Goal: Transaction & Acquisition: Book appointment/travel/reservation

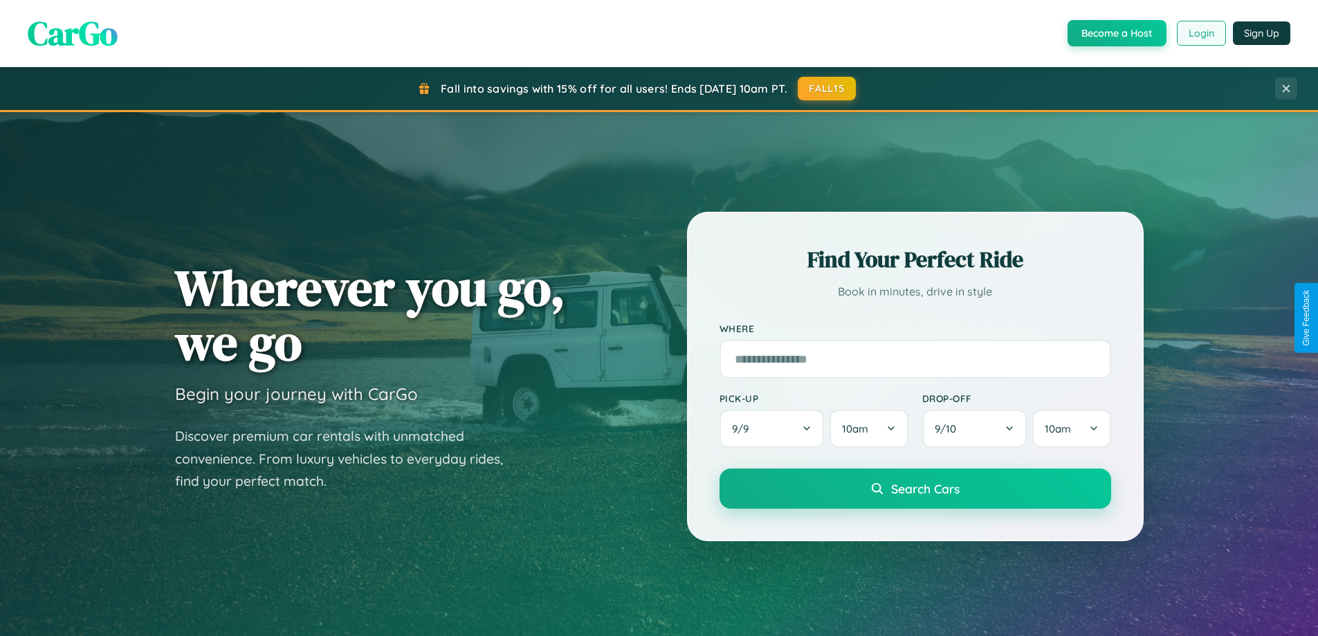
click at [1200, 33] on button "Login" at bounding box center [1201, 33] width 49 height 25
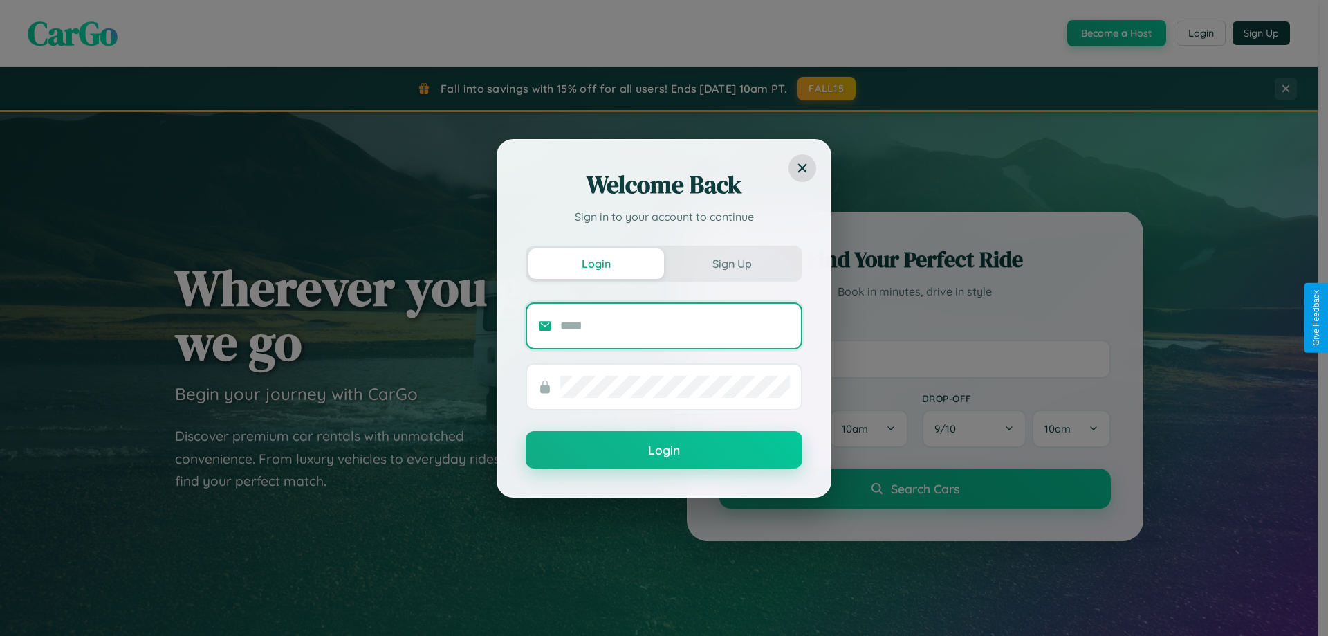
click at [675, 325] on input "text" at bounding box center [675, 326] width 230 height 22
type input "**********"
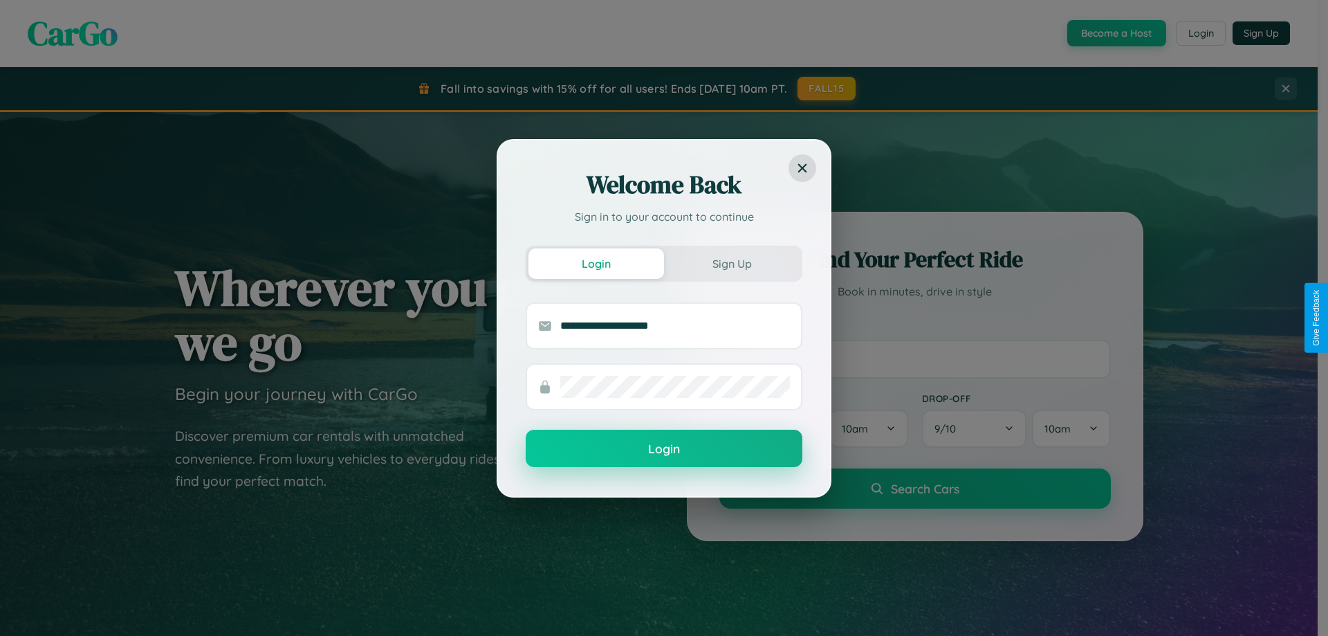
click at [664, 449] on button "Login" at bounding box center [664, 448] width 277 height 37
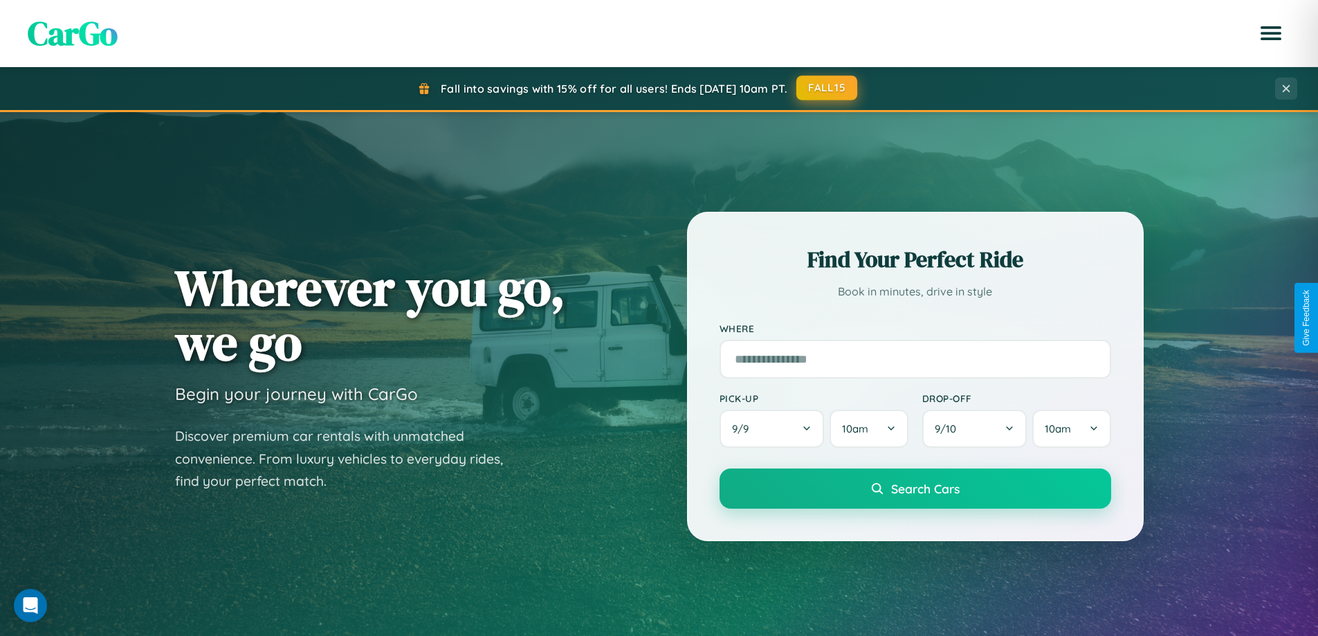
click at [828, 88] on button "FALL15" at bounding box center [826, 87] width 61 height 25
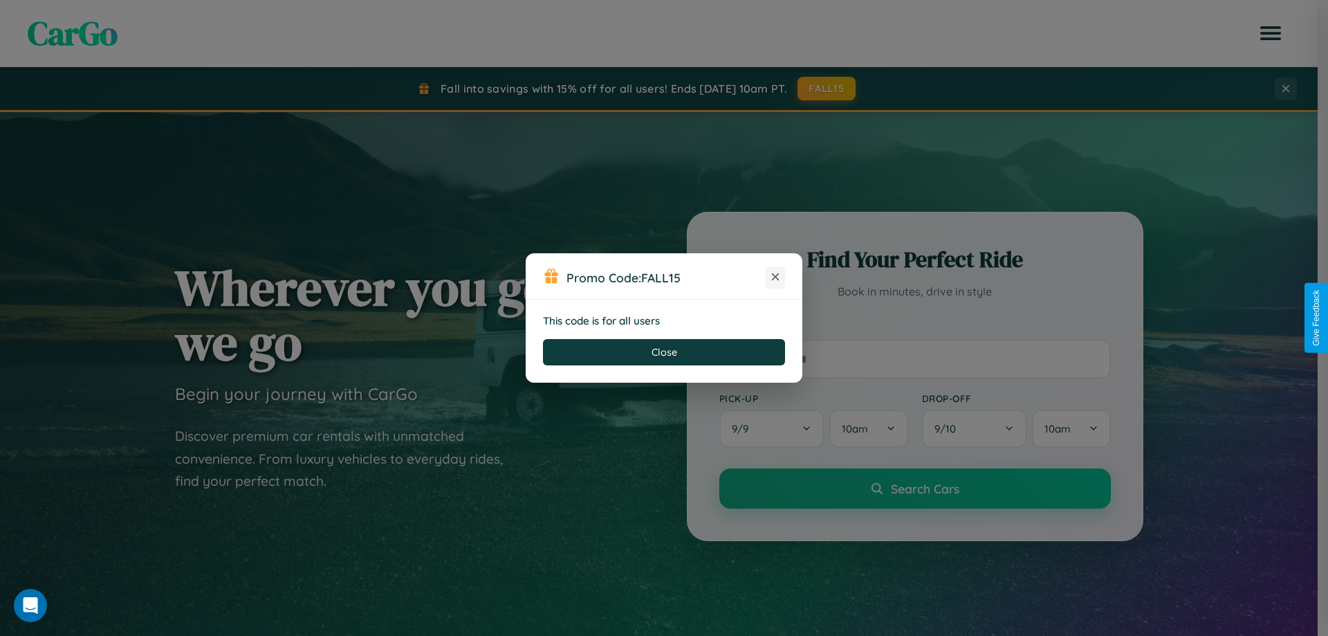
click at [776, 277] on icon at bounding box center [776, 277] width 14 height 14
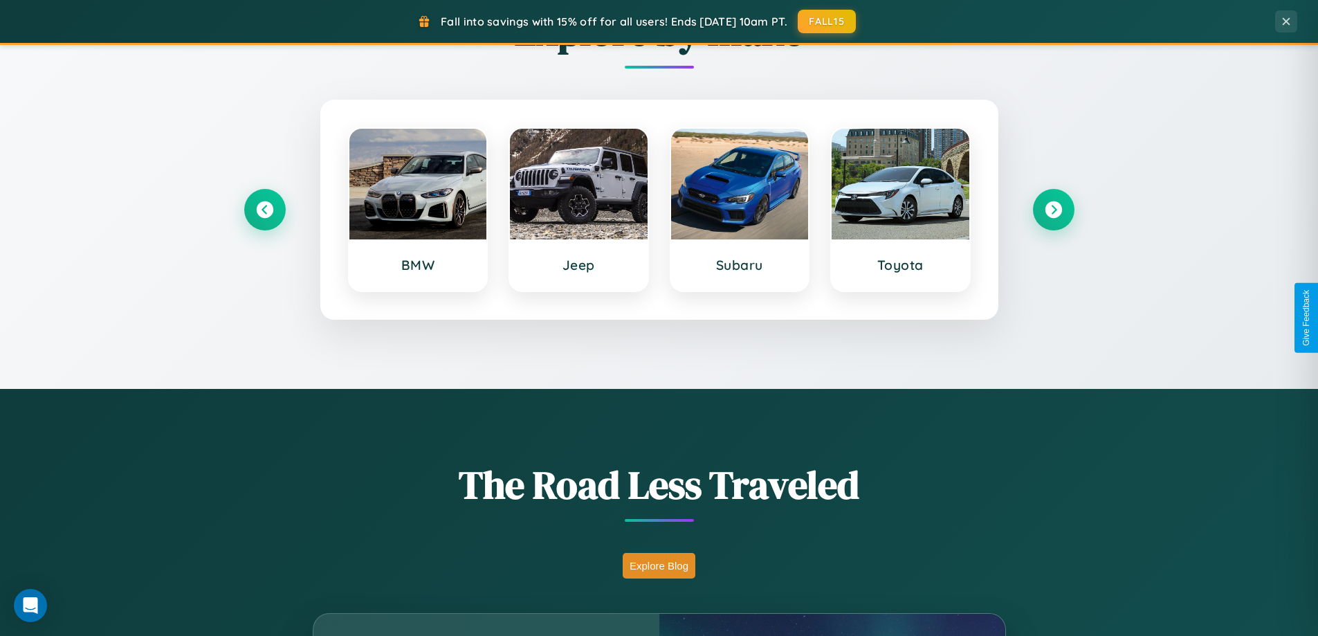
scroll to position [952, 0]
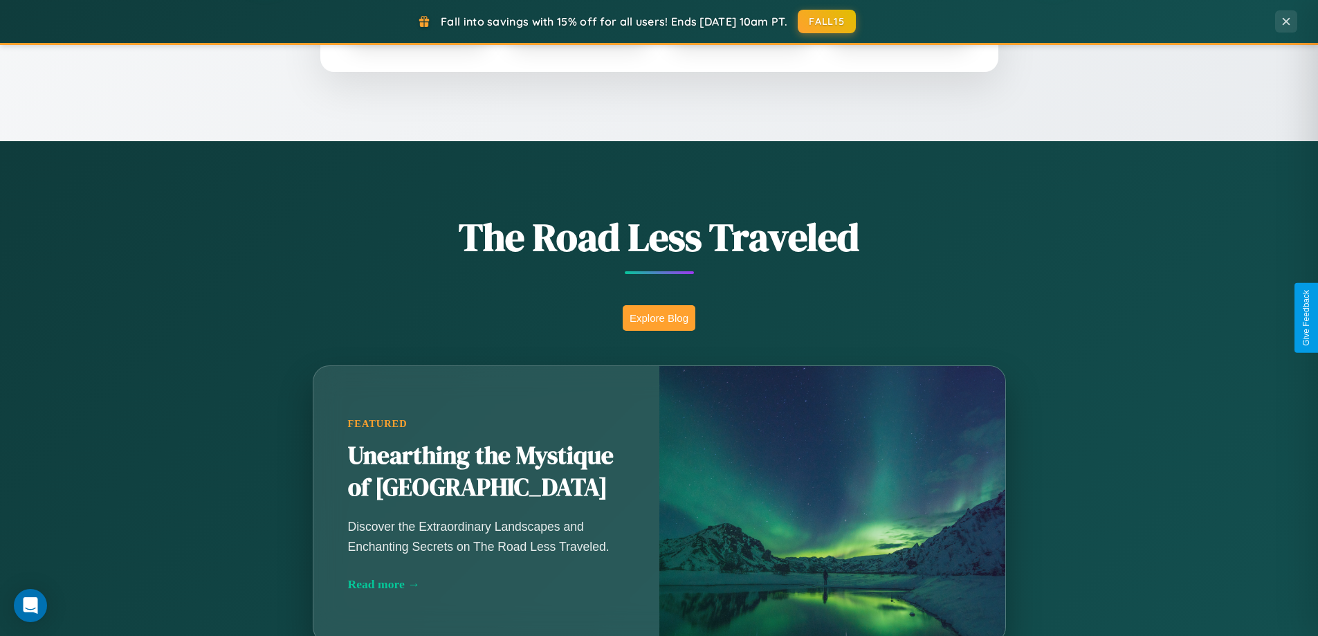
click at [659, 318] on button "Explore Blog" at bounding box center [659, 318] width 73 height 26
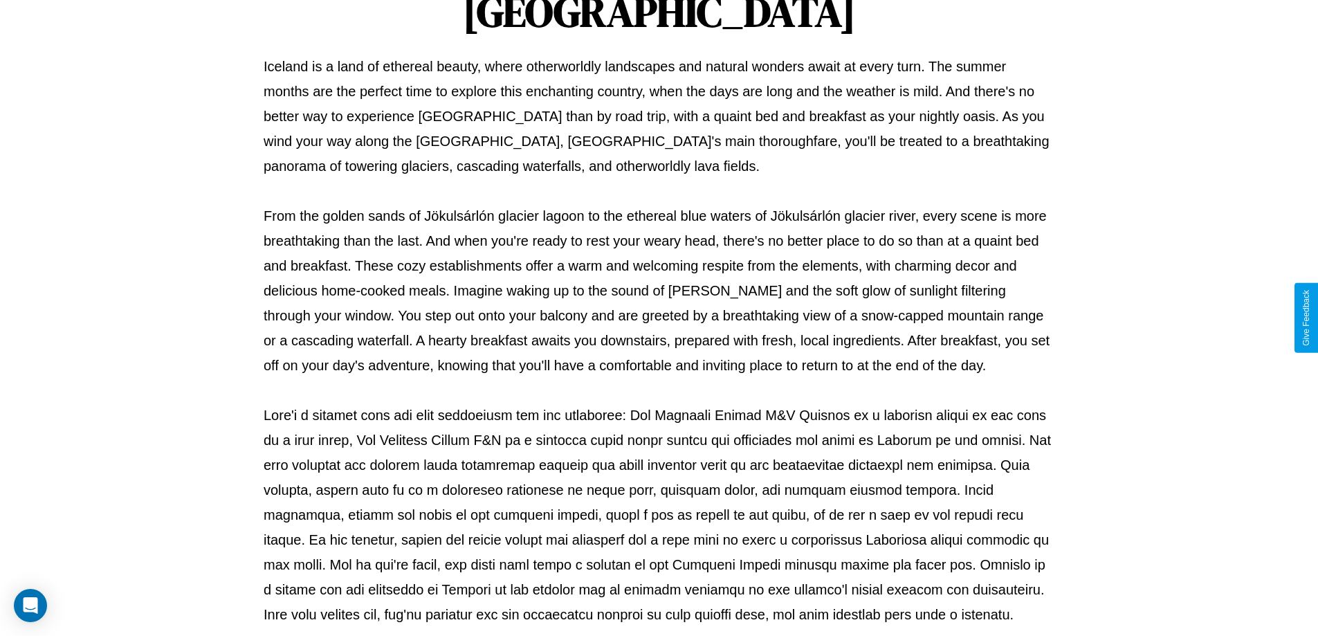
scroll to position [448, 0]
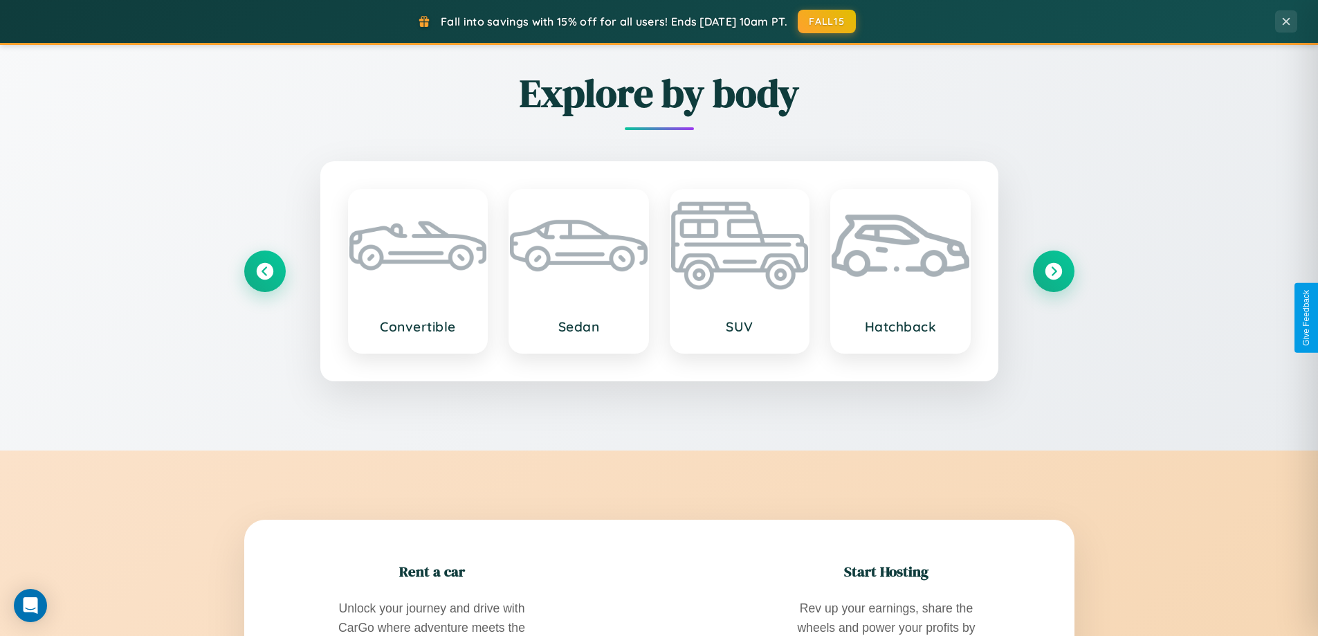
scroll to position [2663, 0]
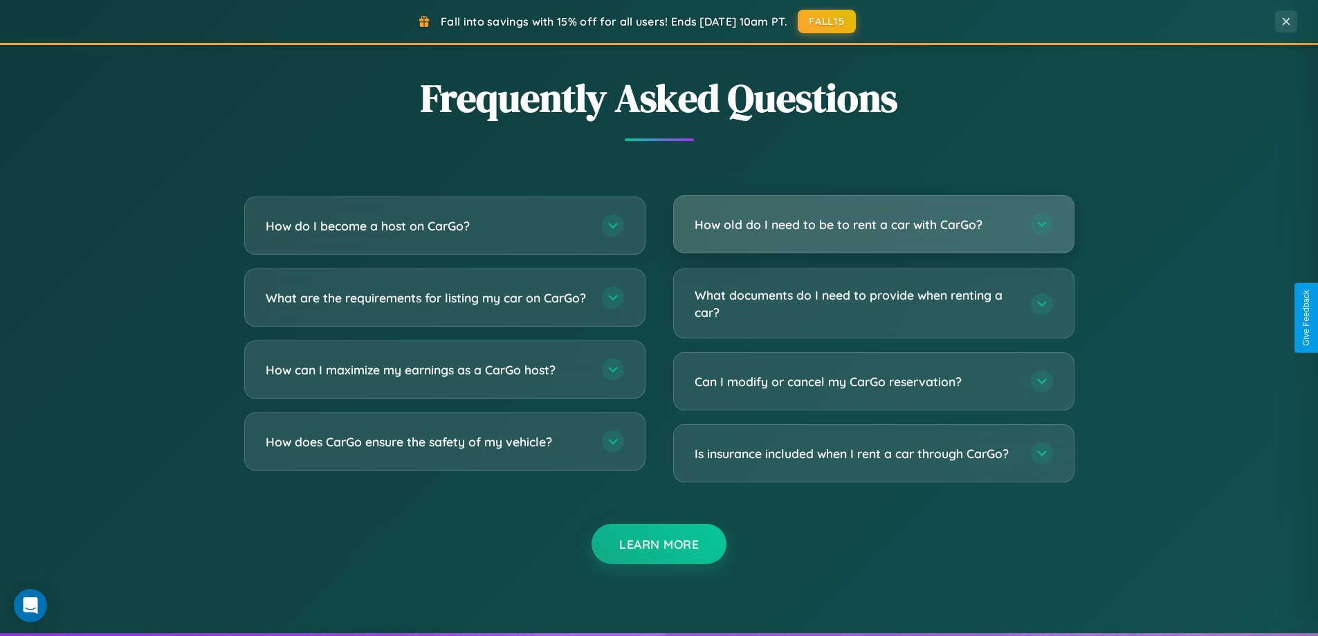
click at [873, 224] on h3 "How old do I need to be to rent a car with CarGo?" at bounding box center [856, 224] width 322 height 17
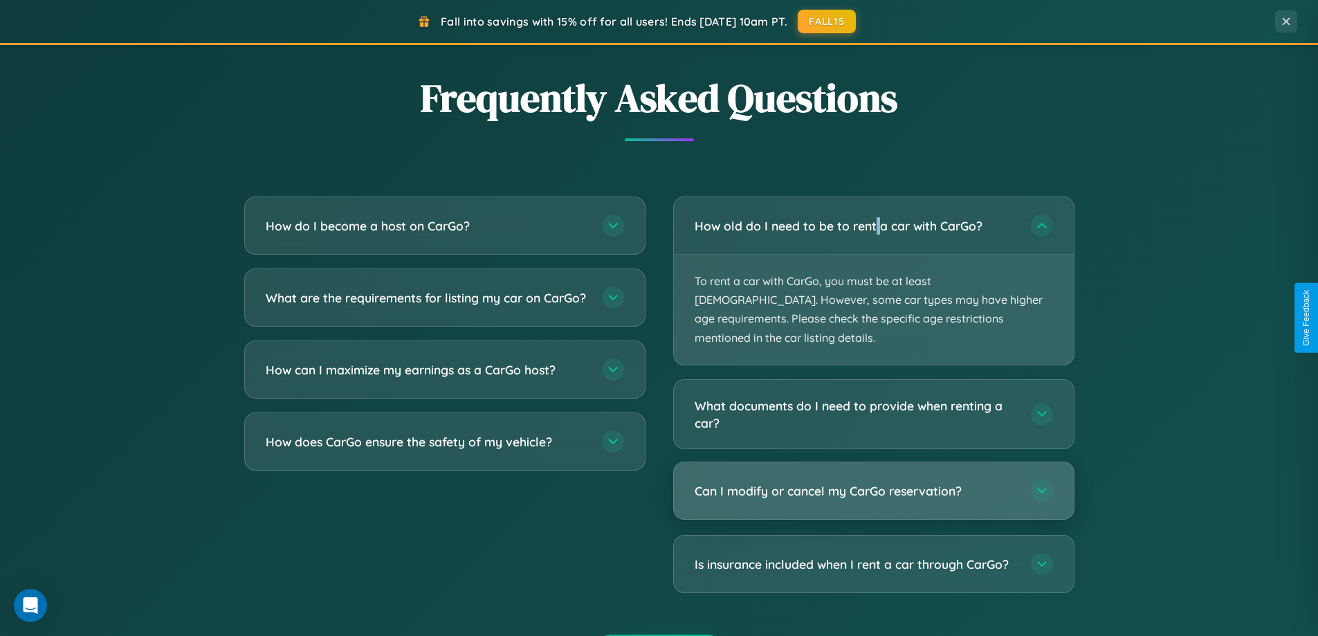
click at [873, 482] on h3 "Can I modify or cancel my CarGo reservation?" at bounding box center [856, 490] width 322 height 17
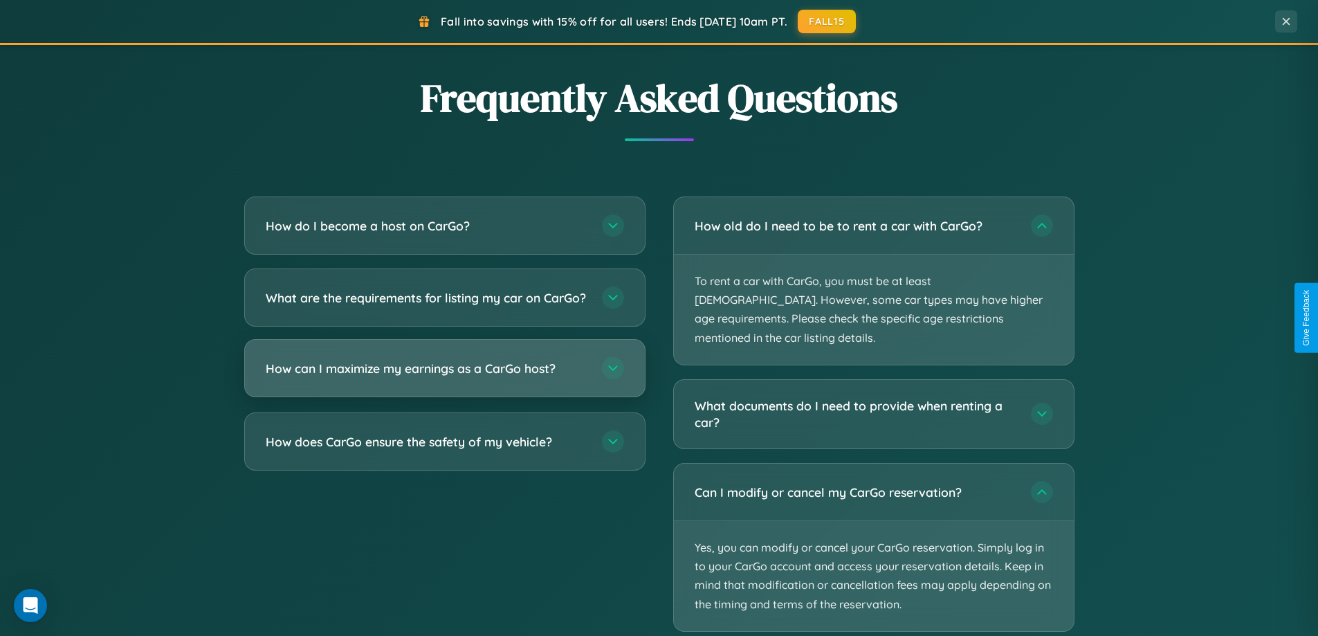
click at [444, 377] on h3 "How can I maximize my earnings as a CarGo host?" at bounding box center [427, 368] width 322 height 17
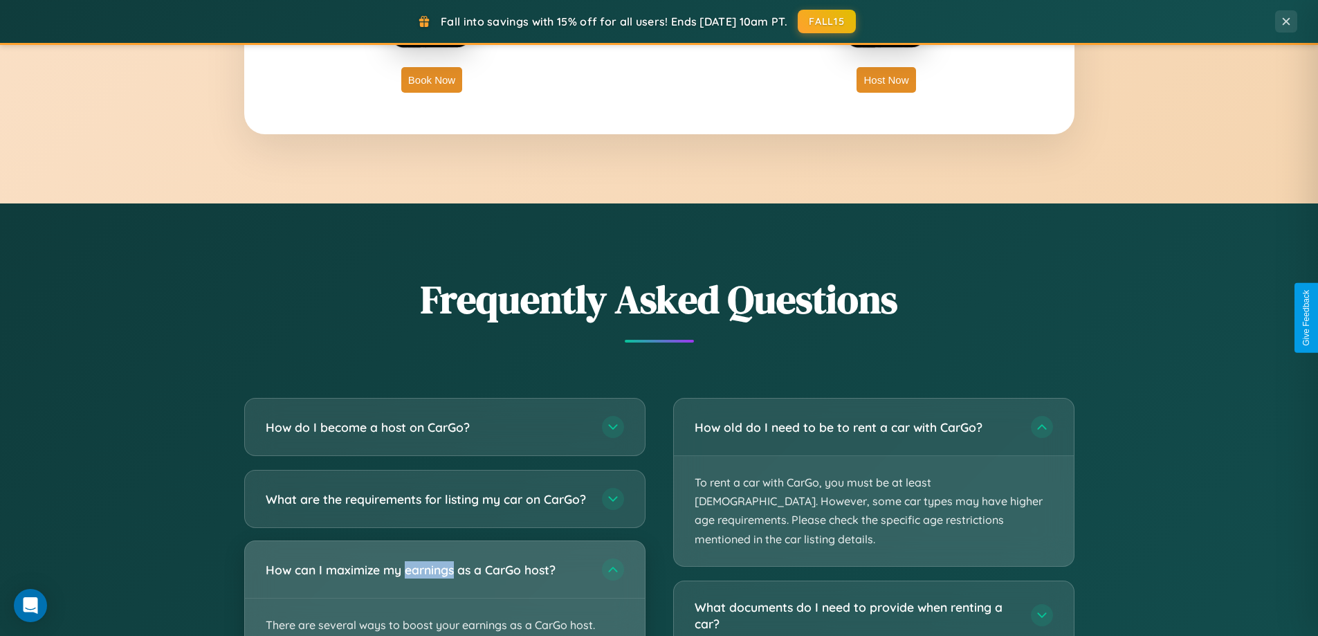
scroll to position [2223, 0]
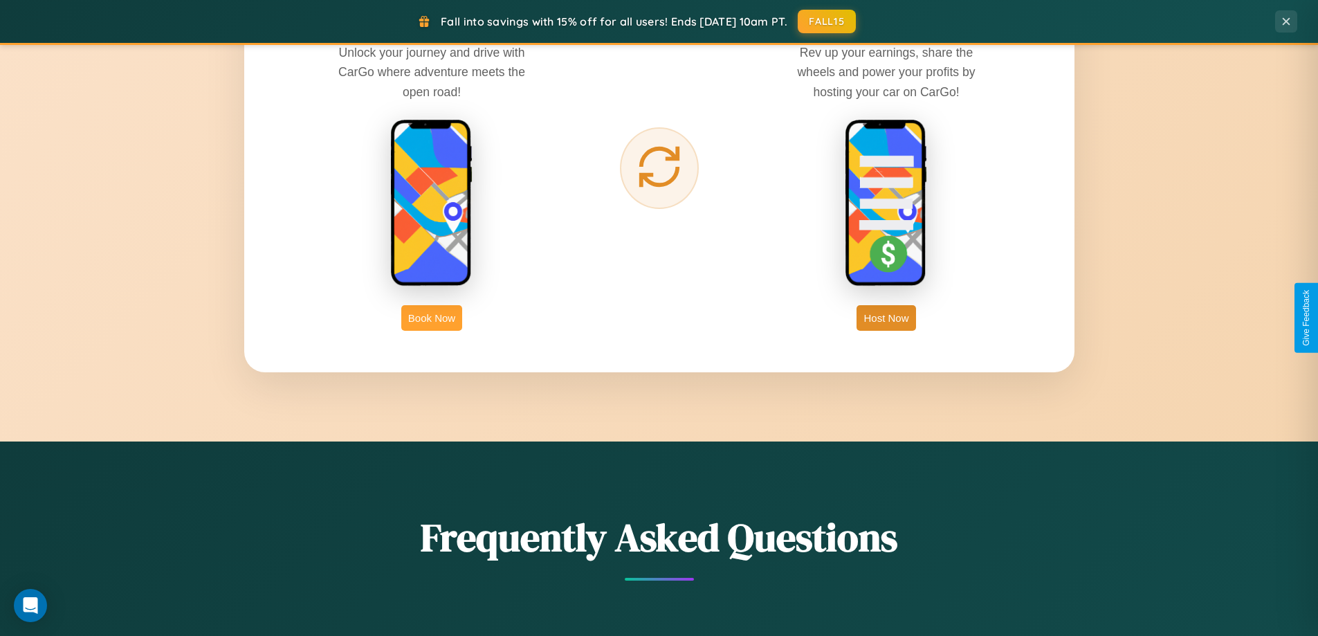
click at [432, 318] on button "Book Now" at bounding box center [431, 318] width 61 height 26
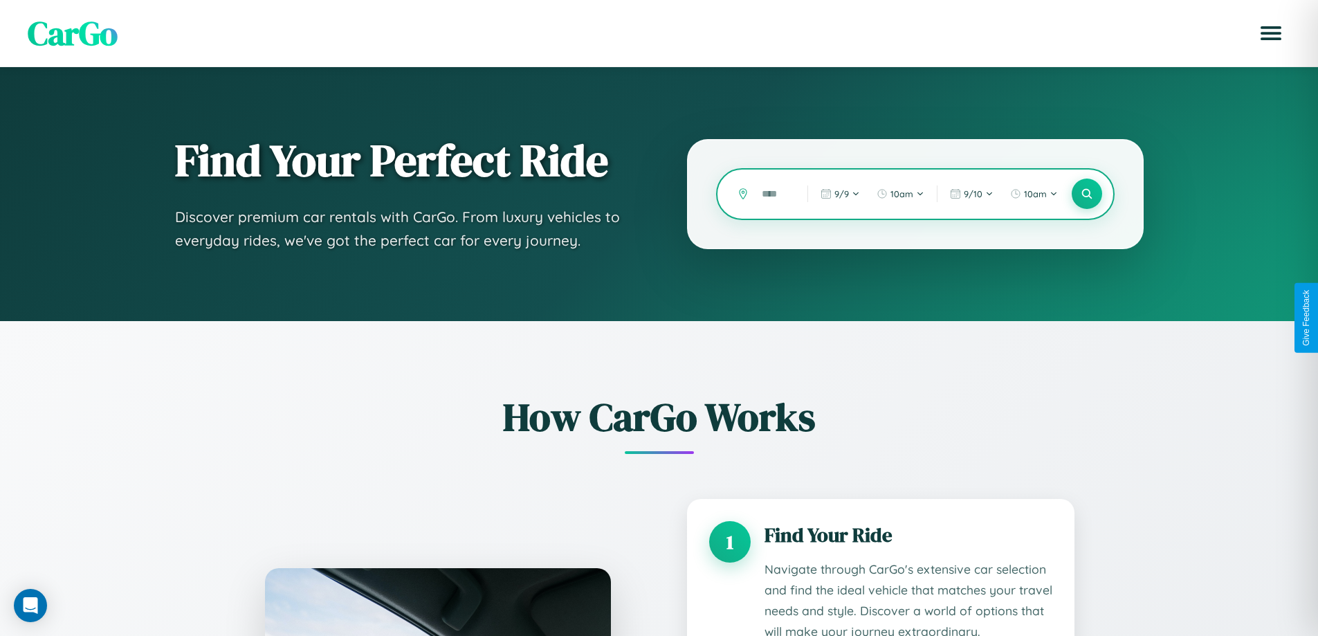
click at [774, 194] on input "text" at bounding box center [774, 194] width 39 height 24
type input "*"
click at [1086, 194] on icon at bounding box center [1086, 194] width 13 height 13
